Goal: Communication & Community: Connect with others

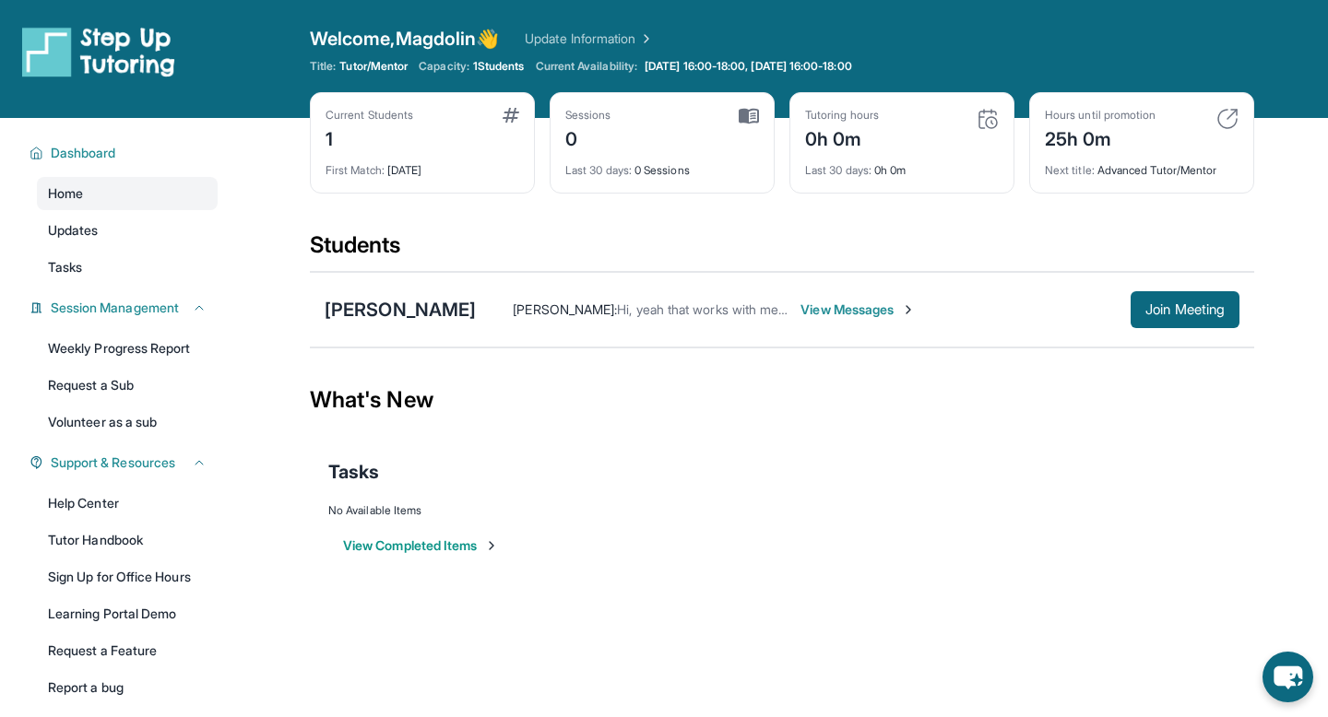
click at [747, 120] on img at bounding box center [748, 116] width 20 height 17
click at [727, 236] on div "Students" at bounding box center [782, 250] width 944 height 41
click at [727, 238] on div "Students" at bounding box center [782, 250] width 944 height 41
click at [754, 395] on div "What's New" at bounding box center [782, 400] width 944 height 81
click at [863, 318] on span "View Messages" at bounding box center [857, 310] width 115 height 18
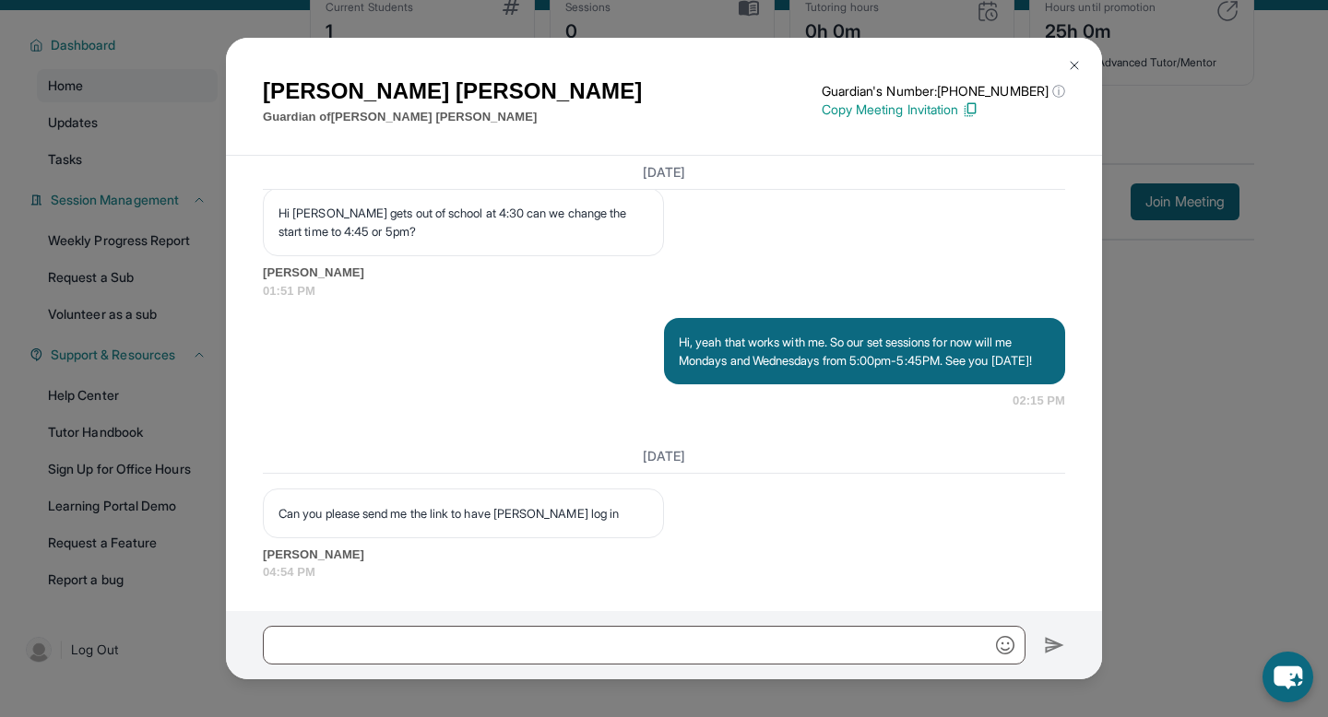
scroll to position [118, 0]
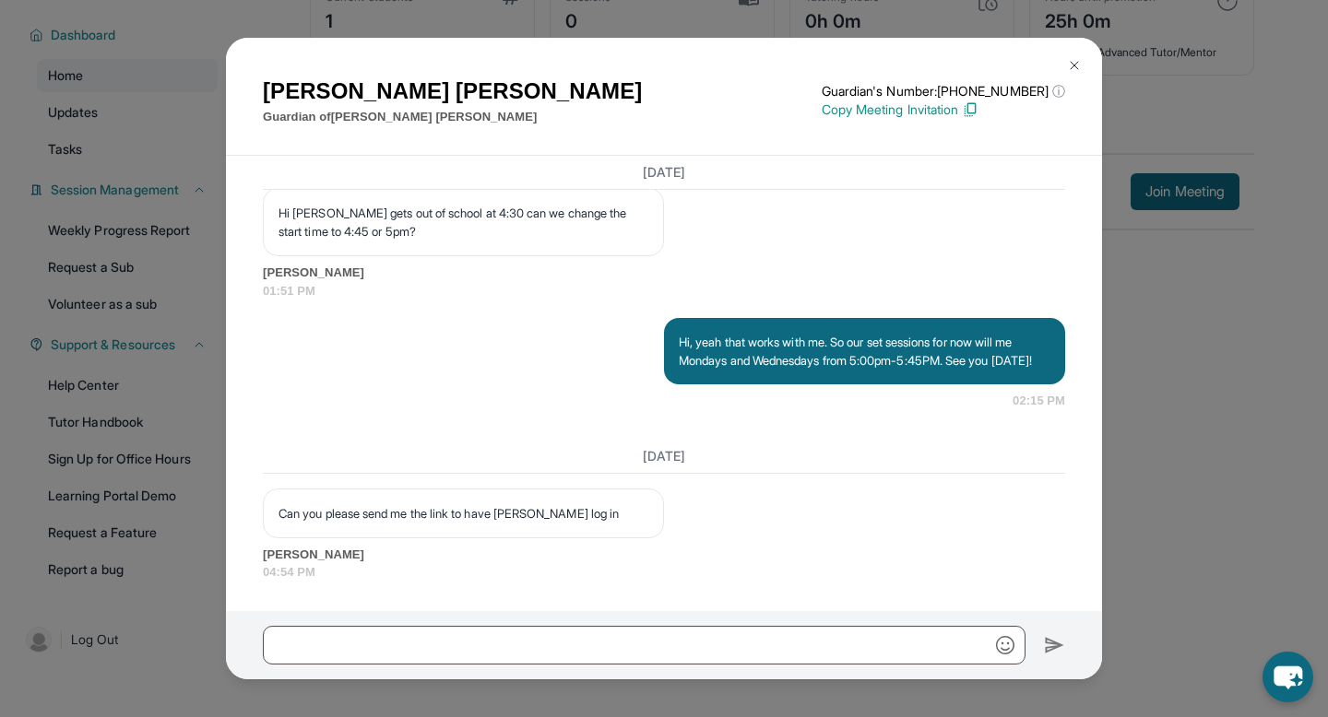
click at [1238, 359] on div "[PERSON_NAME] Guardian of [PERSON_NAME] Guardian's Number: [PHONE_NUMBER] ⓘ Thi…" at bounding box center [664, 358] width 1328 height 717
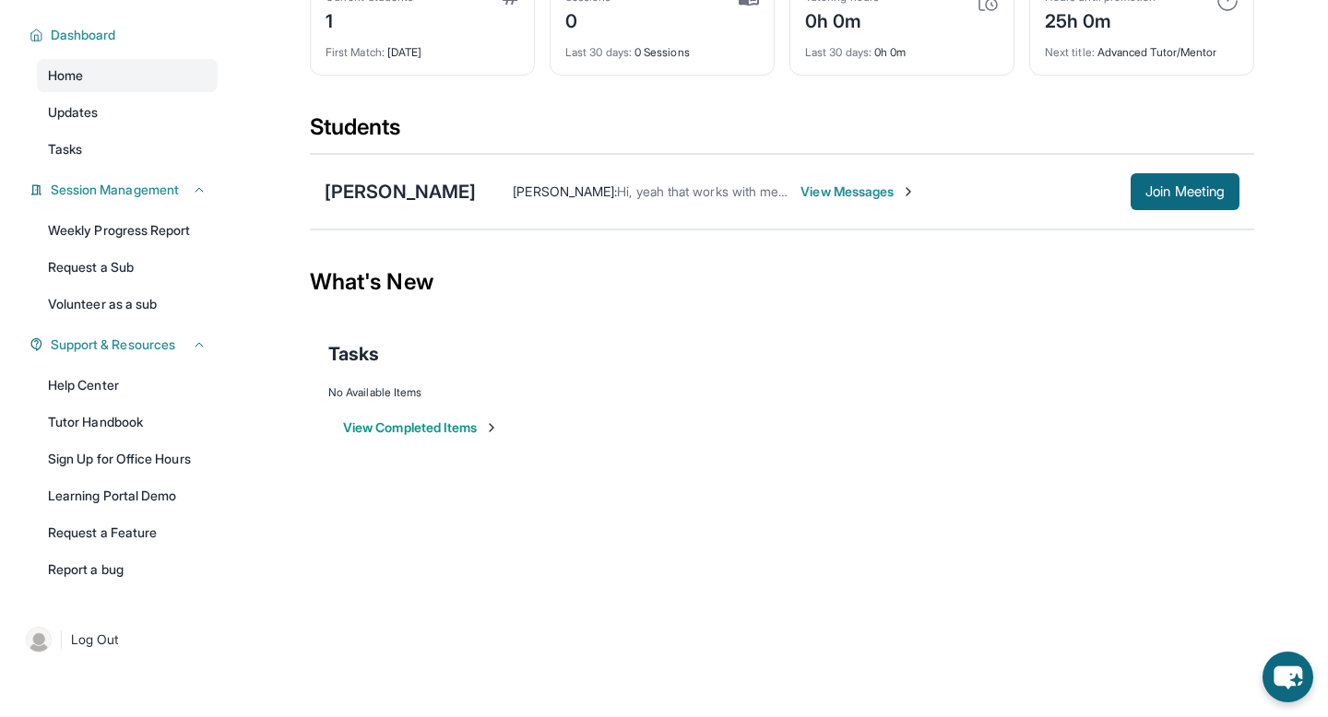
scroll to position [0, 0]
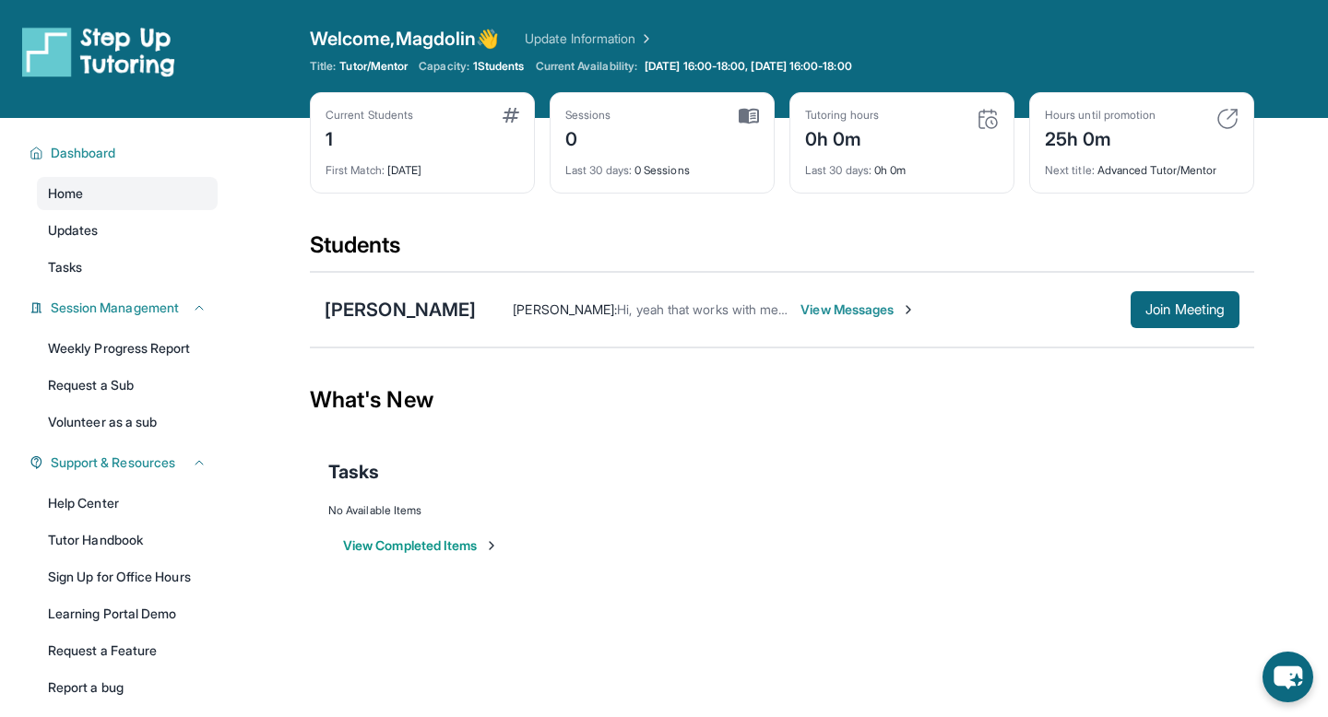
click at [1011, 388] on div "What's New" at bounding box center [782, 400] width 944 height 81
click at [1187, 304] on span "Join Meeting" at bounding box center [1184, 309] width 79 height 11
click at [891, 313] on span "View Messages" at bounding box center [857, 310] width 115 height 18
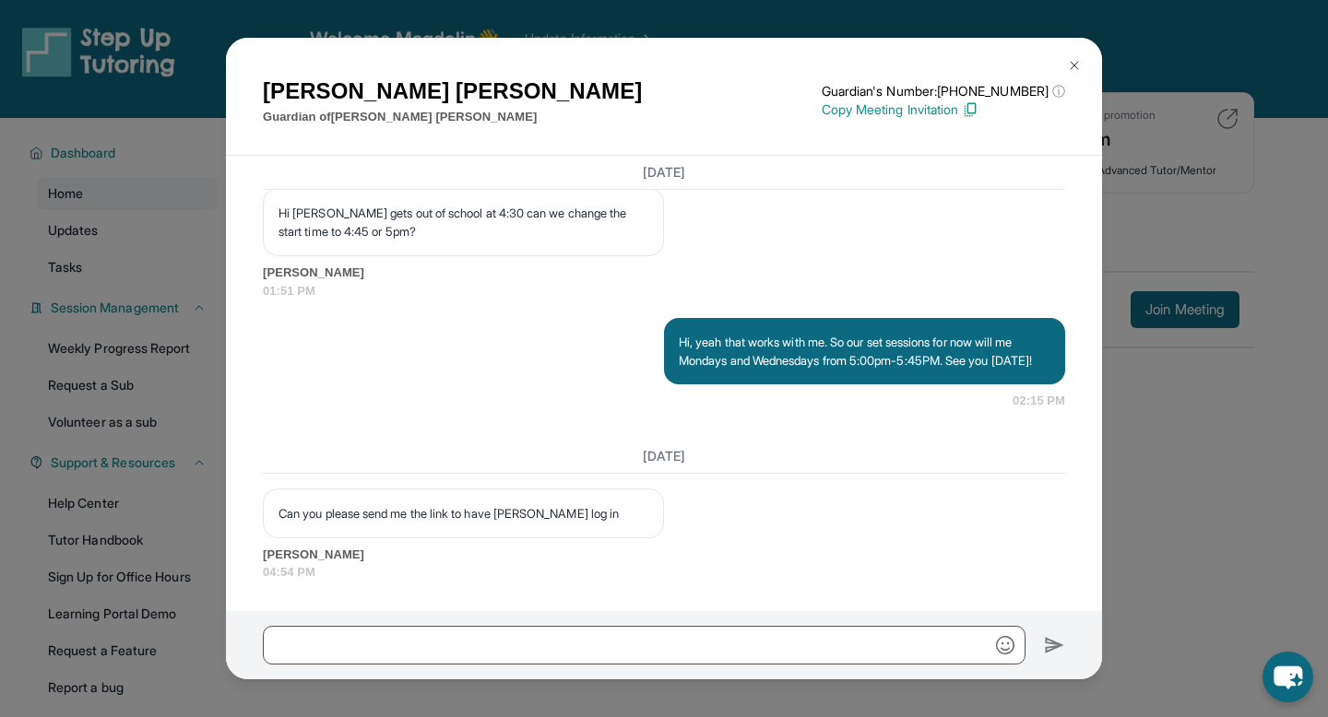
scroll to position [3881, 0]
click at [978, 112] on img at bounding box center [970, 109] width 17 height 17
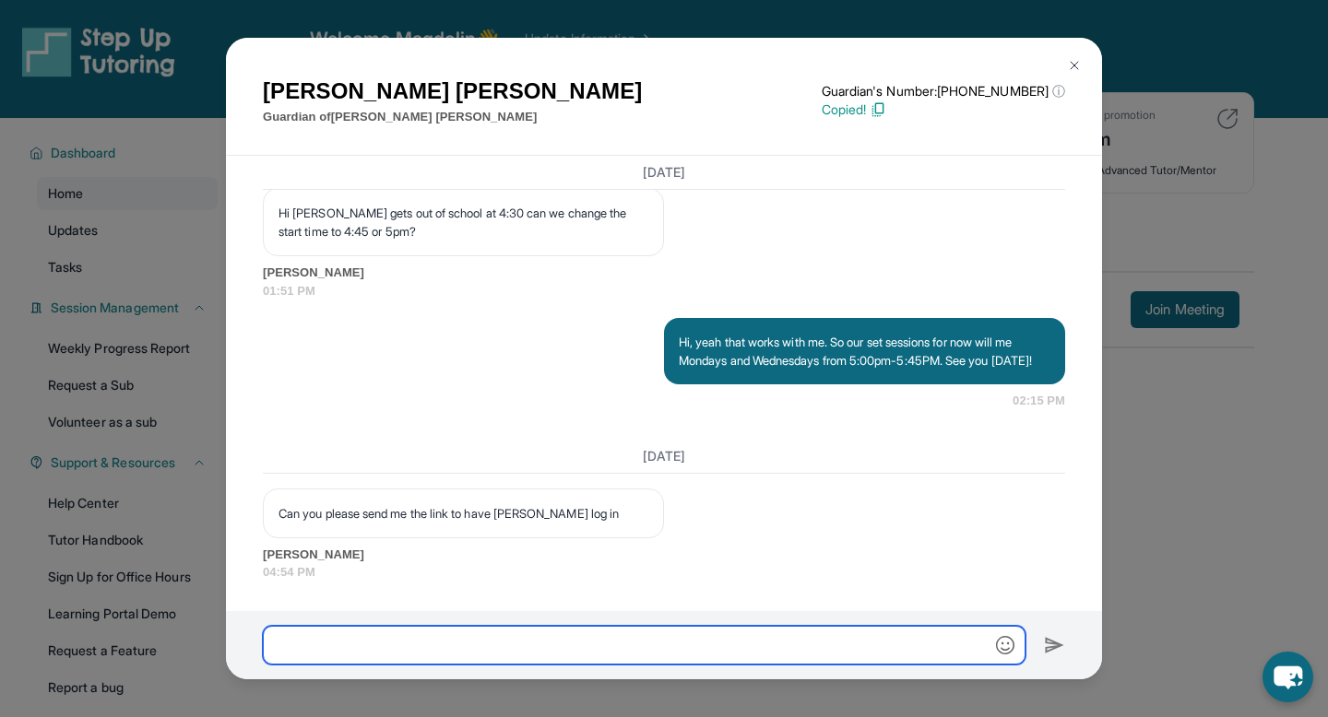
click at [604, 643] on input "text" at bounding box center [644, 645] width 762 height 39
paste input "**********"
type input "**********"
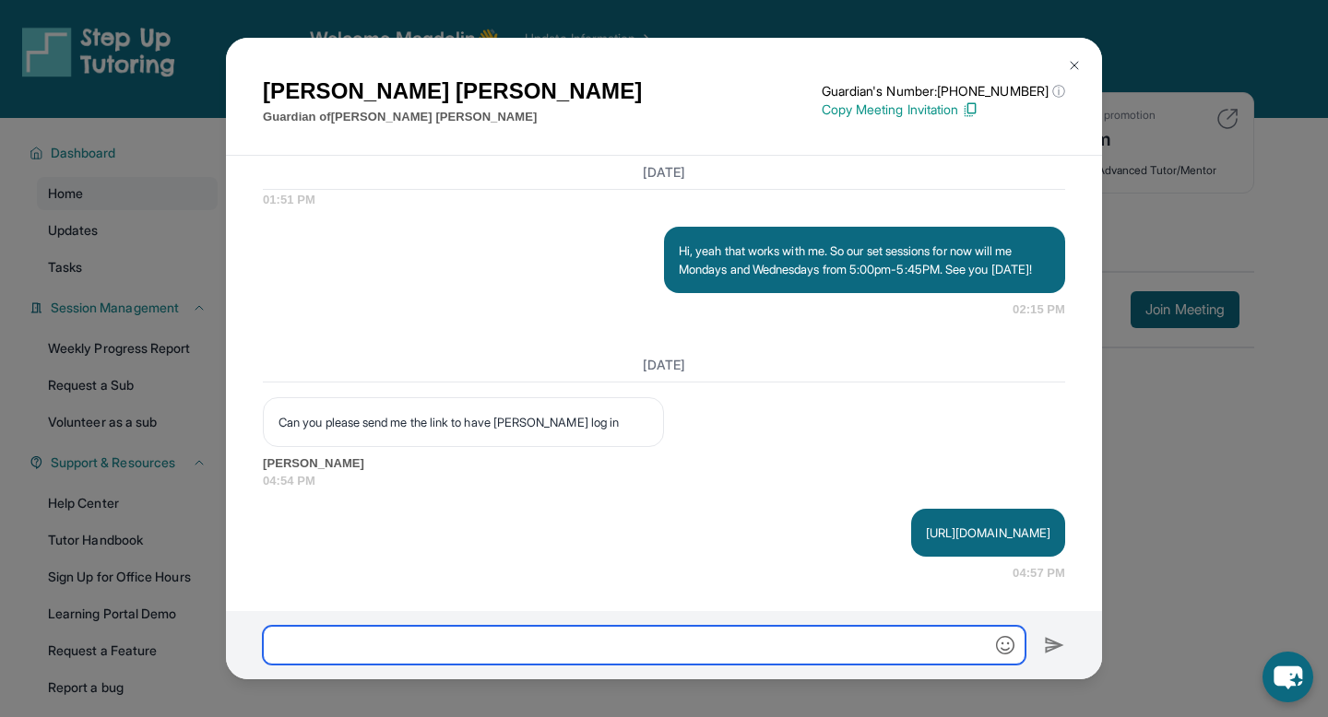
scroll to position [3973, 0]
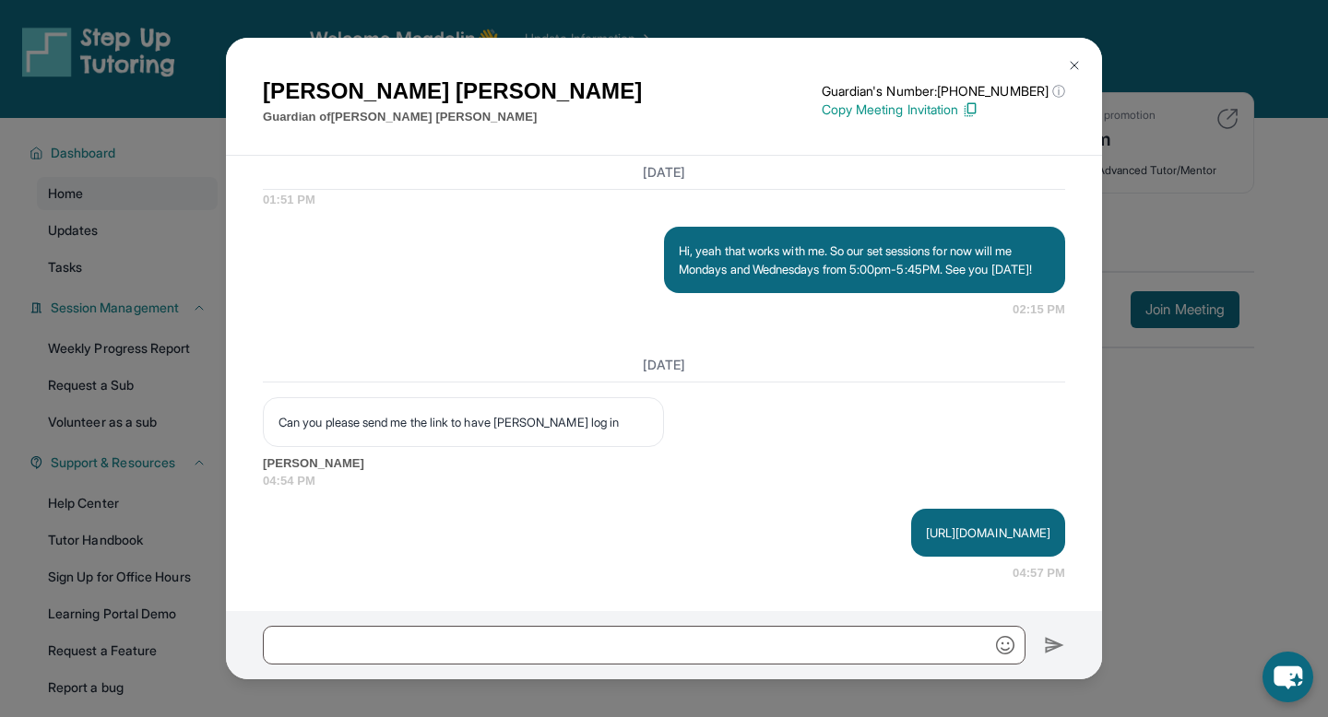
click at [1080, 58] on img at bounding box center [1074, 65] width 15 height 15
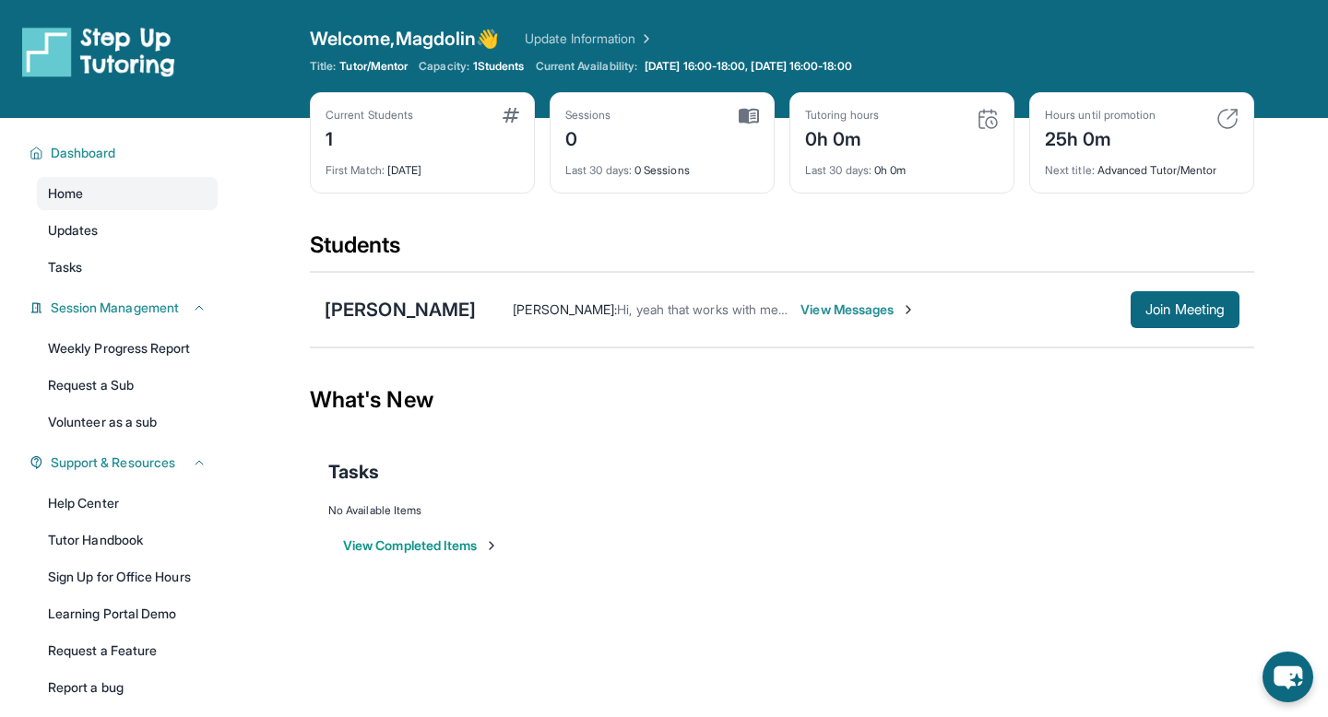
click at [1069, 429] on div "What's New" at bounding box center [782, 400] width 944 height 81
click at [1156, 304] on span "Join Meeting" at bounding box center [1184, 309] width 79 height 11
